Goal: Task Accomplishment & Management: Use online tool/utility

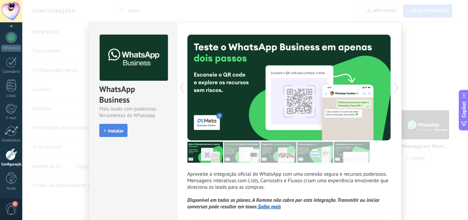
click at [116, 131] on span "Instalar" at bounding box center [115, 130] width 15 height 5
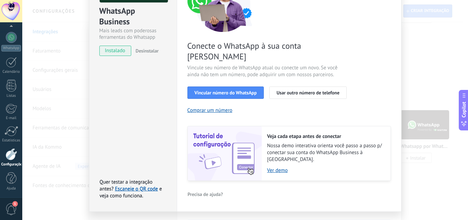
scroll to position [80, 0]
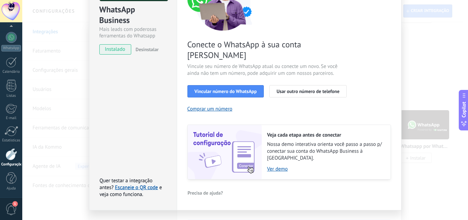
click at [413, 71] on div "WhatsApp Business Mais leads com poderosas ferramentas do Whatsapp instalado De…" at bounding box center [245, 110] width 446 height 220
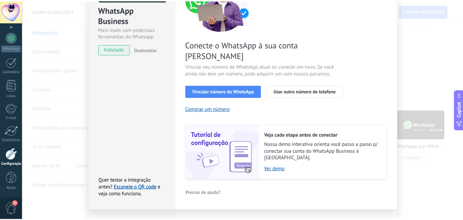
scroll to position [0, 0]
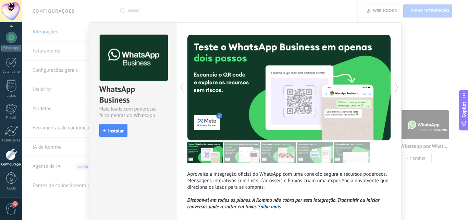
click at [445, 44] on div "WhatsApp Business Mais leads com poderosas ferramentas do Whatsapp install Inst…" at bounding box center [245, 110] width 446 height 220
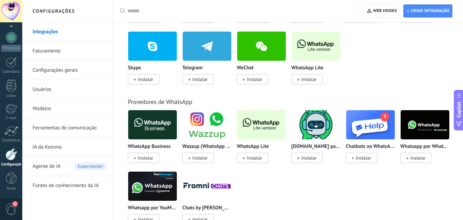
click at [54, 31] on link "Integrações" at bounding box center [69, 31] width 73 height 19
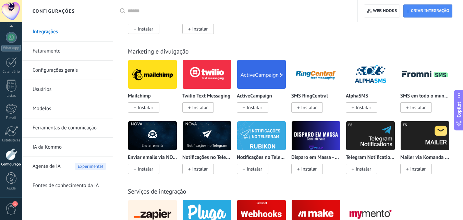
scroll to position [1303, 0]
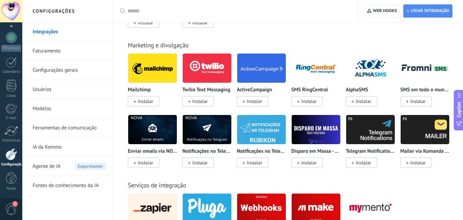
drag, startPoint x: 174, startPoint y: 112, endPoint x: 202, endPoint y: 182, distance: 75.1
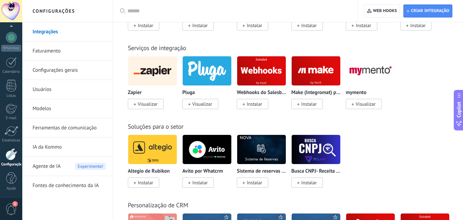
drag, startPoint x: 202, startPoint y: 182, endPoint x: 399, endPoint y: 161, distance: 197.7
click at [399, 161] on div "Altegio de Rubikon Instalar Avito por Whatcrm Instalar Sistema de reservas via …" at bounding box center [292, 164] width 328 height 61
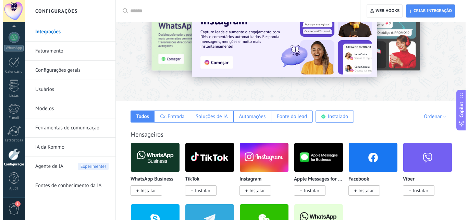
scroll to position [0, 0]
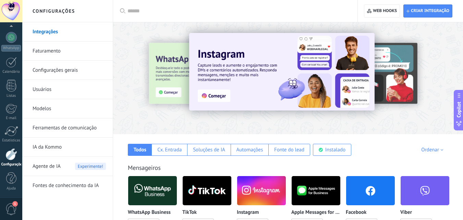
click at [149, 13] on input "text" at bounding box center [238, 11] width 221 height 7
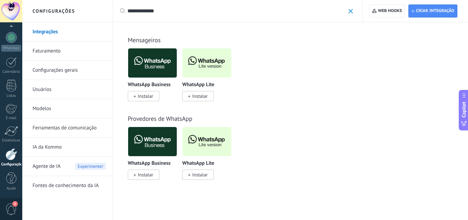
type input "**********"
